Goal: Find specific page/section: Find specific page/section

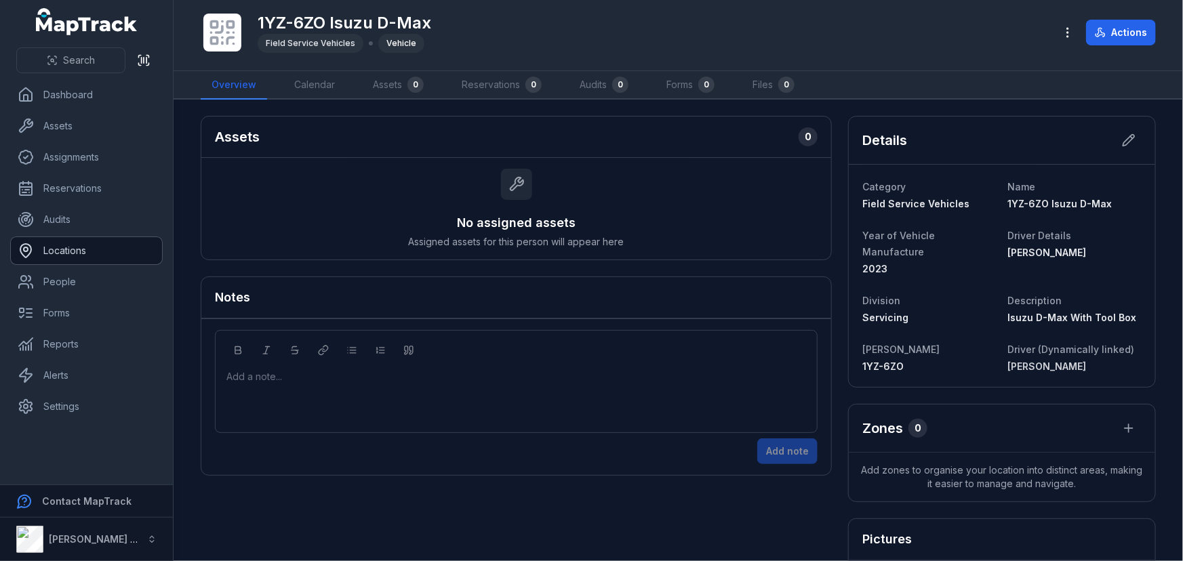
click at [74, 247] on link "Locations" at bounding box center [86, 250] width 151 height 27
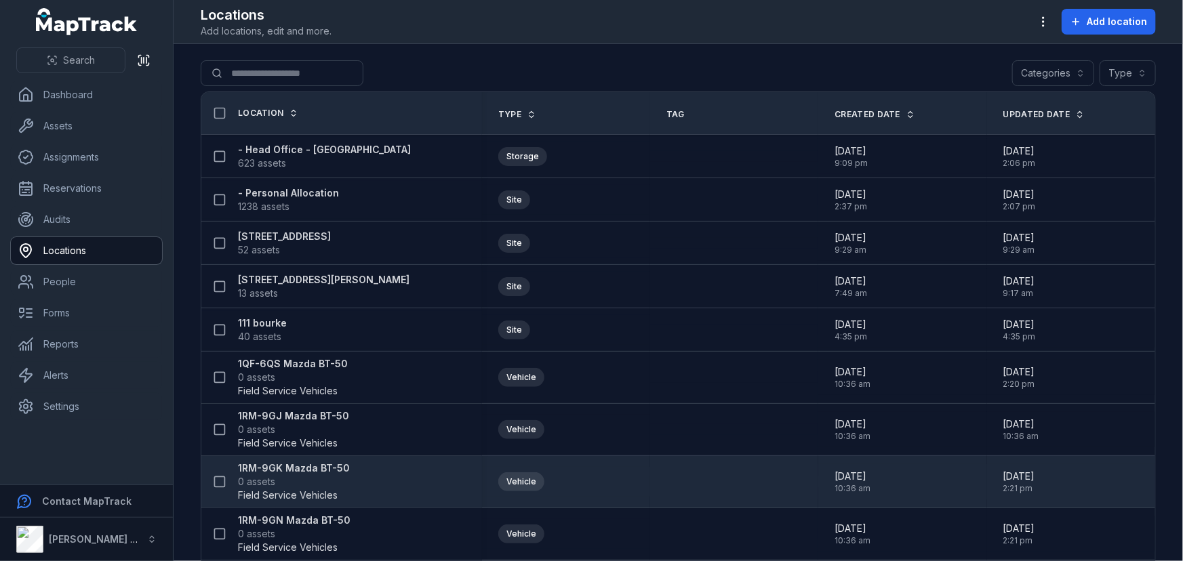
scroll to position [1109, 0]
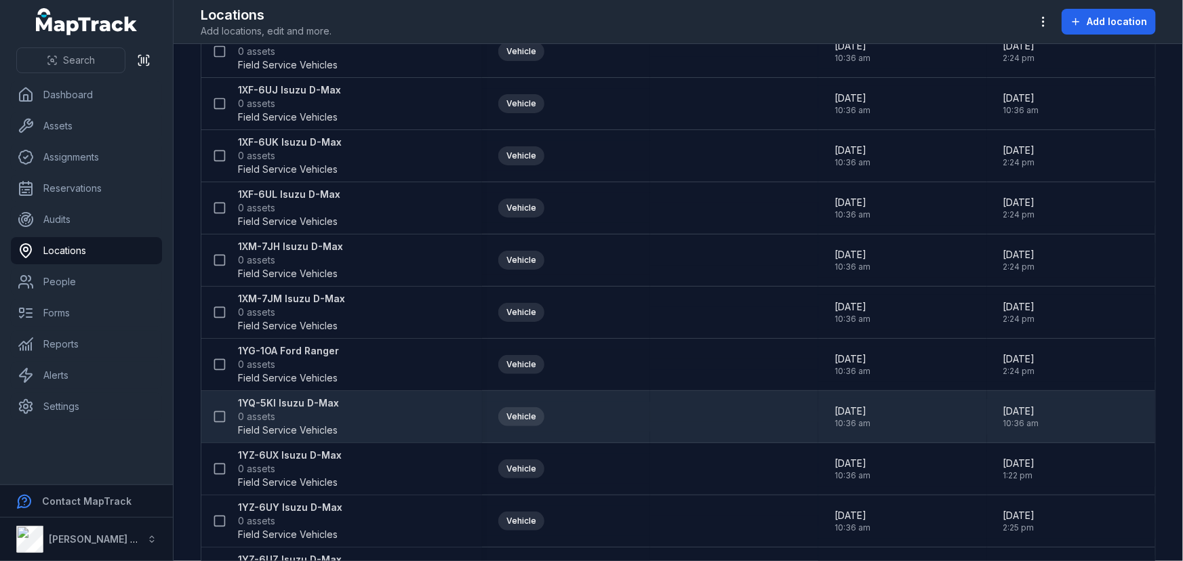
click at [338, 405] on div "1YQ-5KI Isuzu D-Max 0 assets Field Service Vehicles" at bounding box center [336, 417] width 259 height 41
click at [294, 399] on strong "1YQ-5KI Isuzu D-Max" at bounding box center [288, 404] width 101 height 14
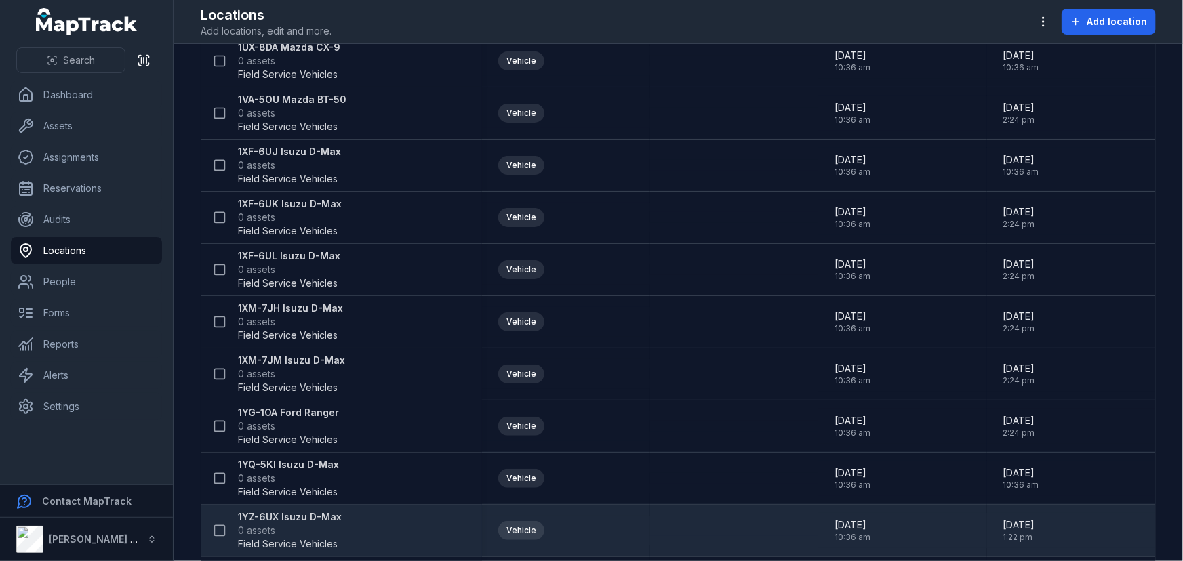
scroll to position [1109, 0]
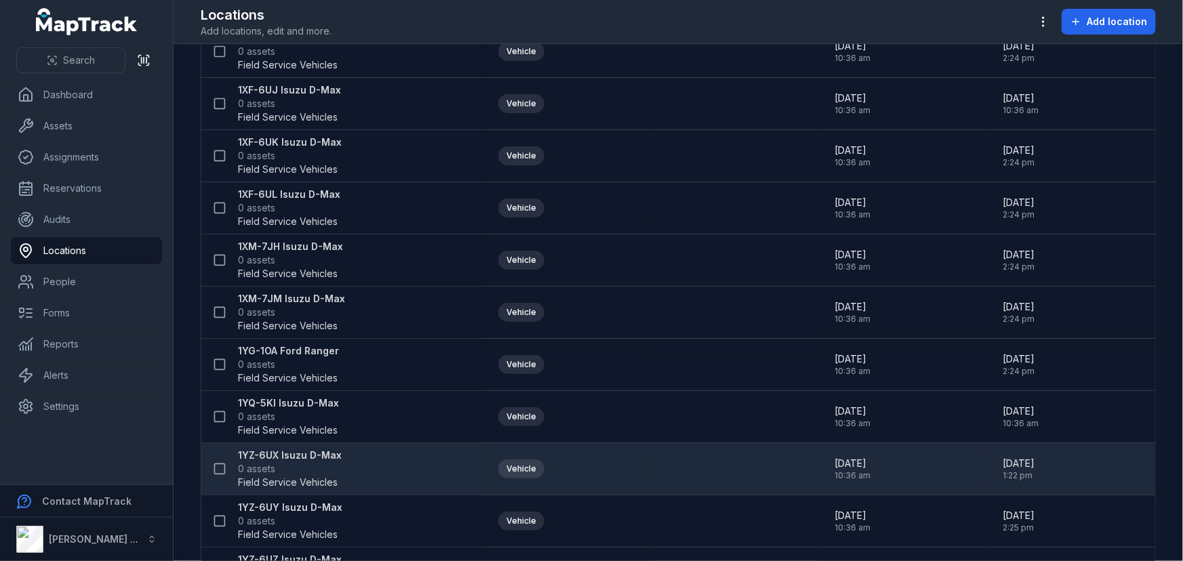
click at [271, 454] on strong "1YZ-6UX Isuzu D-Max" at bounding box center [290, 456] width 104 height 14
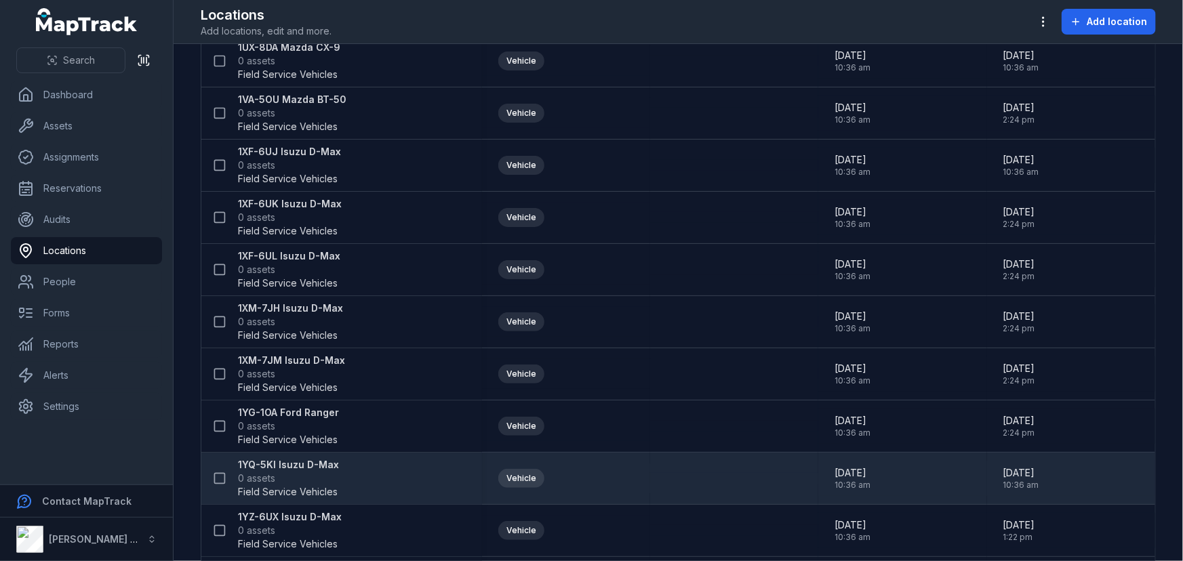
scroll to position [1109, 0]
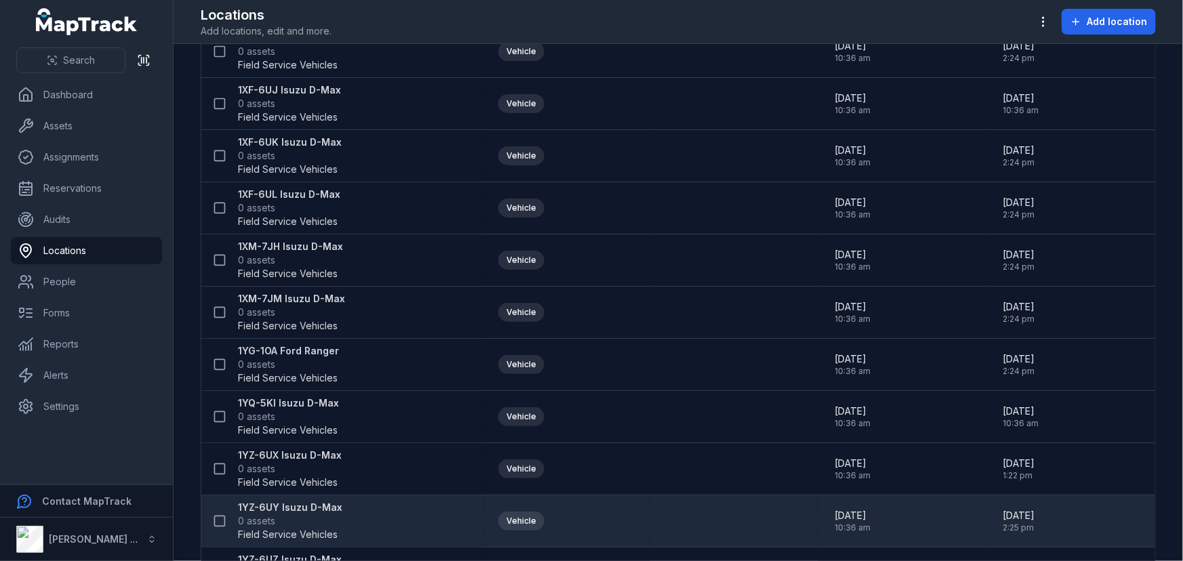
click at [290, 504] on strong "1YZ-6UY Isuzu D-Max" at bounding box center [290, 508] width 104 height 14
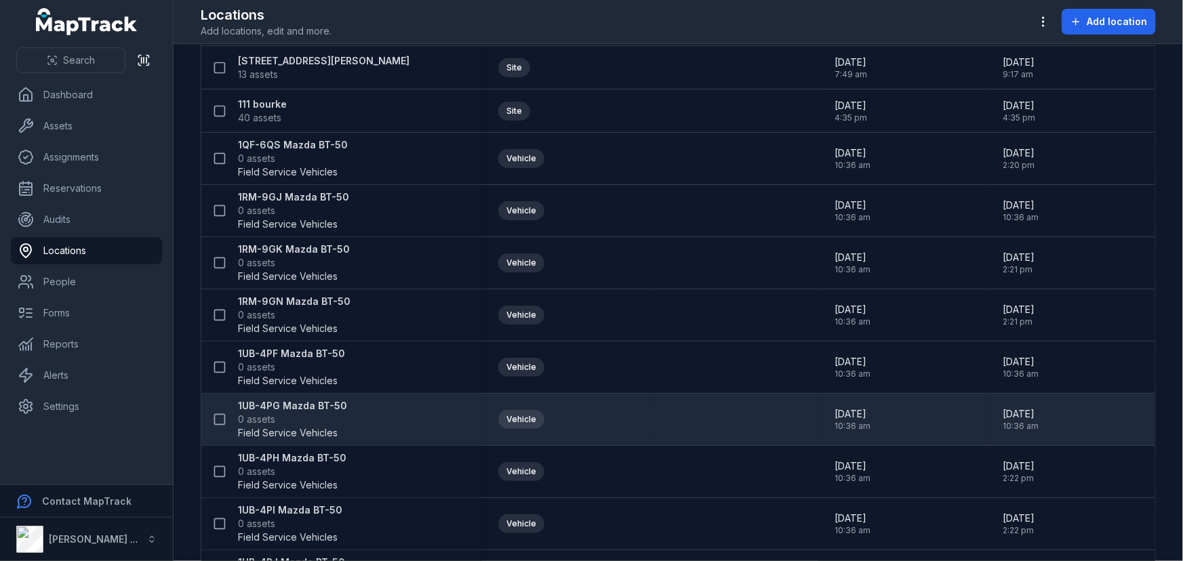
scroll to position [246, 0]
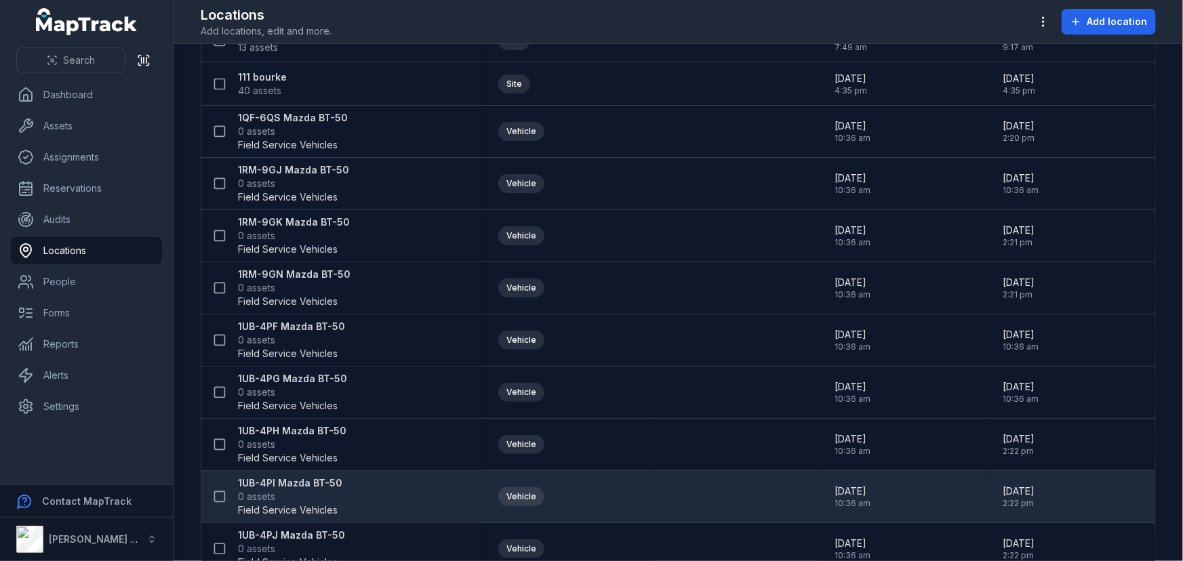
click at [319, 480] on strong "1UB-4PI Mazda BT-50" at bounding box center [290, 484] width 104 height 14
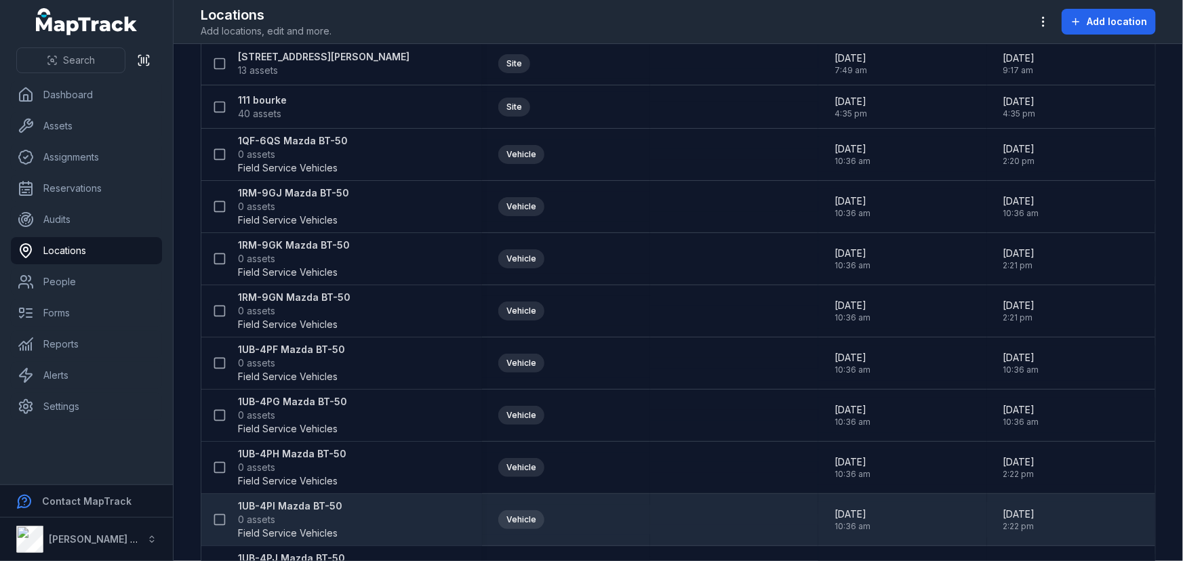
scroll to position [308, 0]
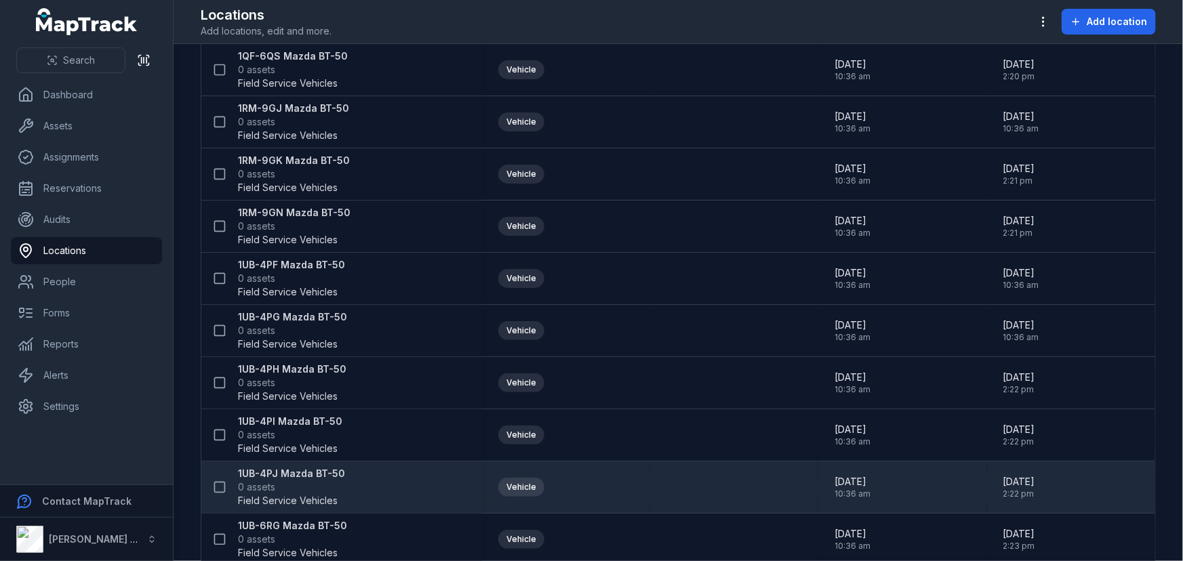
click at [296, 475] on strong "1UB-4PJ Mazda BT-50" at bounding box center [291, 474] width 107 height 14
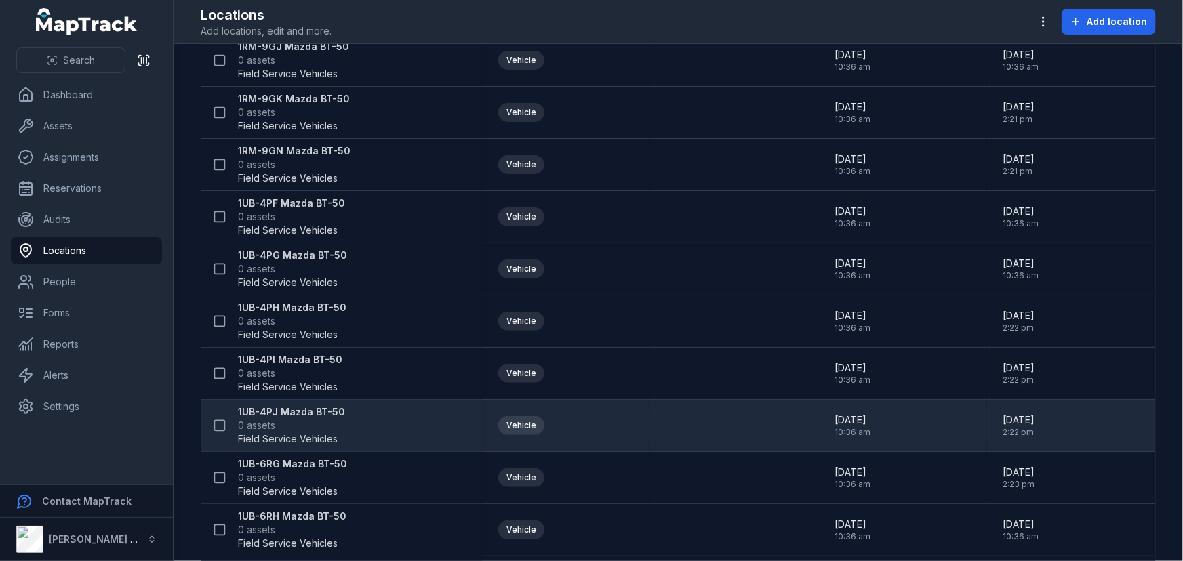
scroll to position [431, 0]
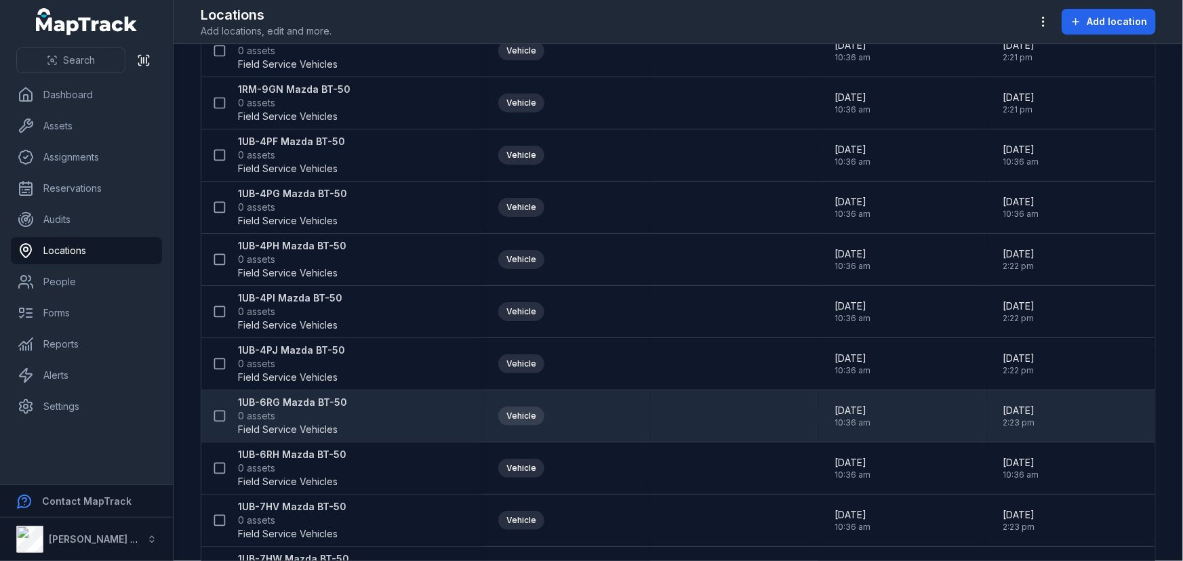
click at [295, 397] on strong "1UB-6RG Mazda BT-50" at bounding box center [292, 403] width 109 height 14
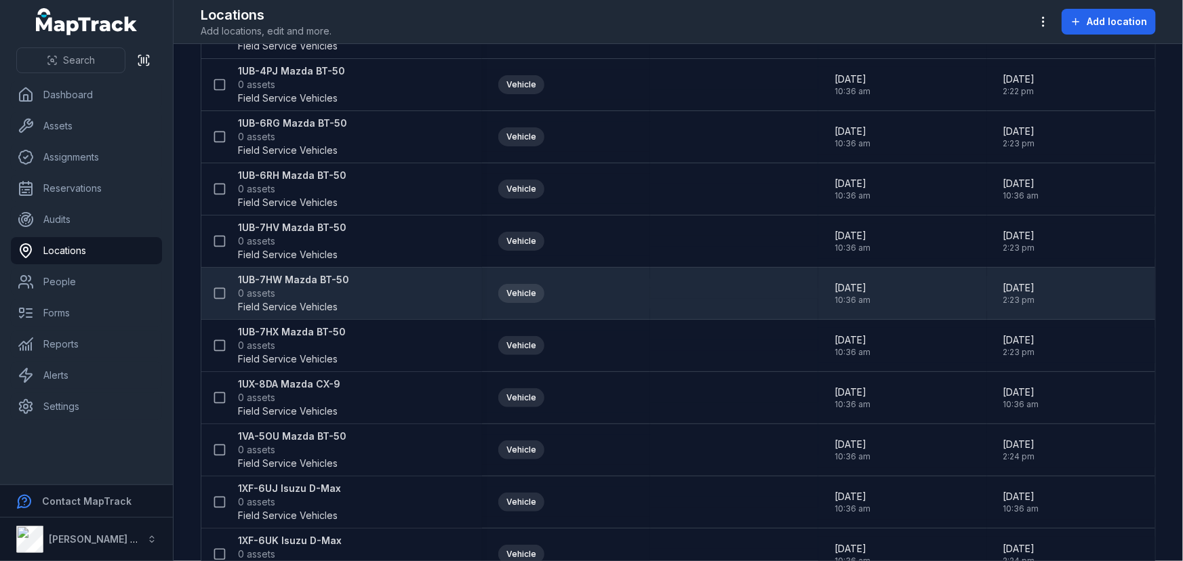
scroll to position [739, 0]
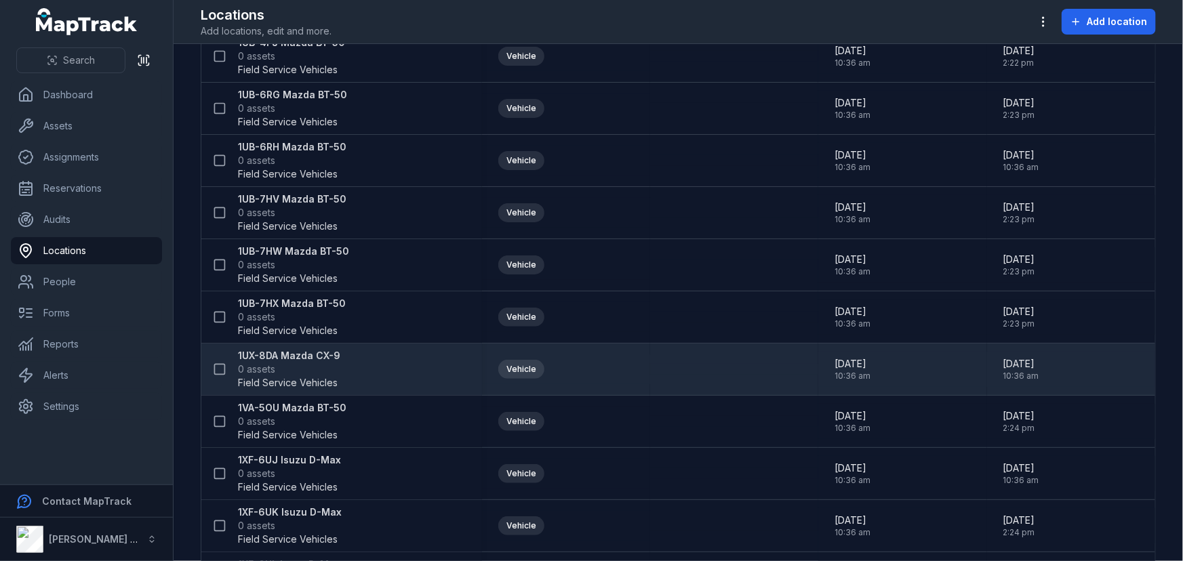
click at [292, 365] on span "0 assets" at bounding box center [289, 370] width 102 height 14
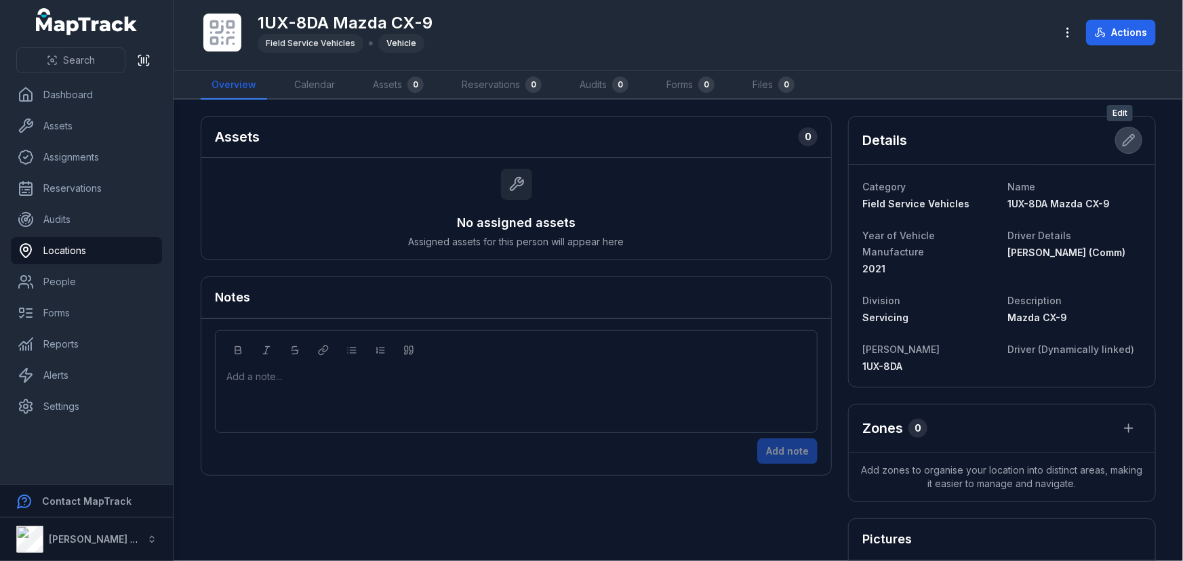
click at [1122, 136] on icon at bounding box center [1129, 141] width 14 height 14
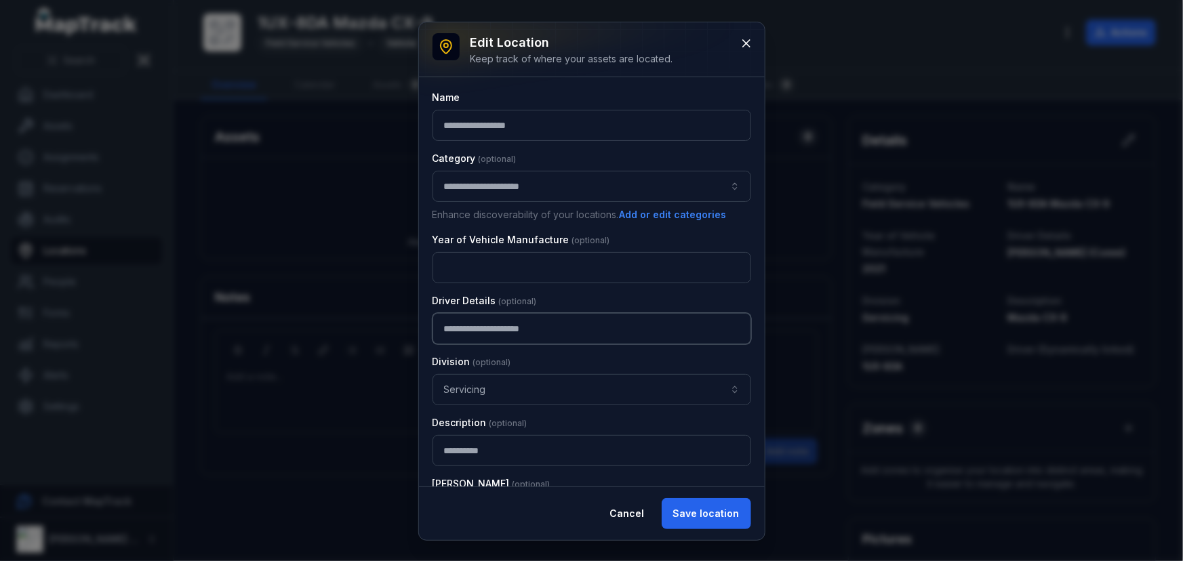
click at [567, 329] on input "**********" at bounding box center [592, 328] width 319 height 31
type input "**********"
click at [697, 506] on button "Save location" at bounding box center [706, 513] width 89 height 31
